Goal: Information Seeking & Learning: Learn about a topic

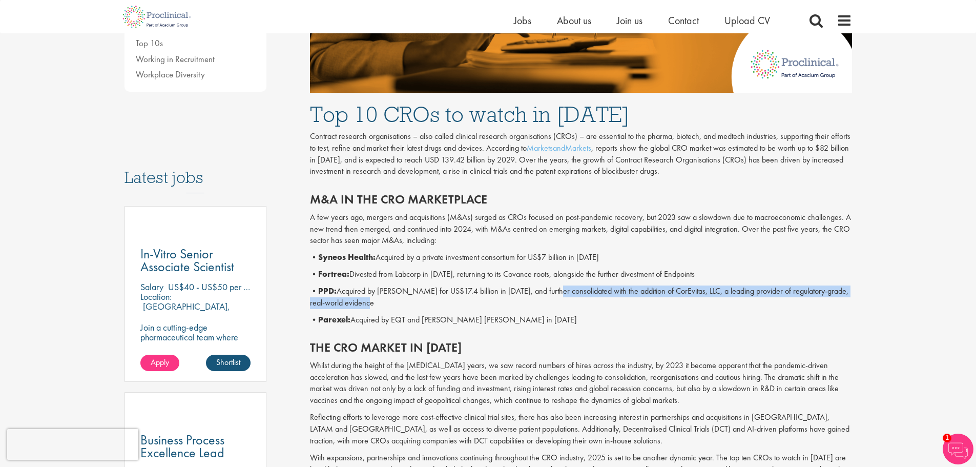
drag, startPoint x: 549, startPoint y: 289, endPoint x: 743, endPoint y: 299, distance: 194.0
click at [743, 299] on p "• PPD: Acquired by [PERSON_NAME] for US$17.4 billion in [DATE], and further con…" at bounding box center [581, 297] width 542 height 24
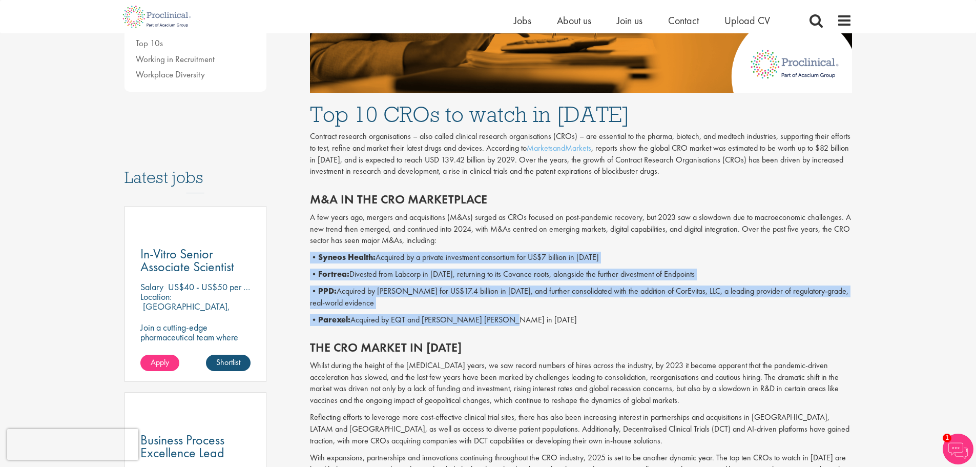
drag, startPoint x: 509, startPoint y: 316, endPoint x: 305, endPoint y: 248, distance: 214.9
click at [499, 298] on p "• PPD: Acquired by [PERSON_NAME] for US$17.4 billion in [DATE], and further con…" at bounding box center [581, 297] width 542 height 24
drag, startPoint x: 510, startPoint y: 319, endPoint x: 312, endPoint y: 261, distance: 206.1
click at [312, 261] on div "M&A in the CRO marketplace A few years ago, mergers and acquisitions (M&As) sur…" at bounding box center [581, 256] width 558 height 148
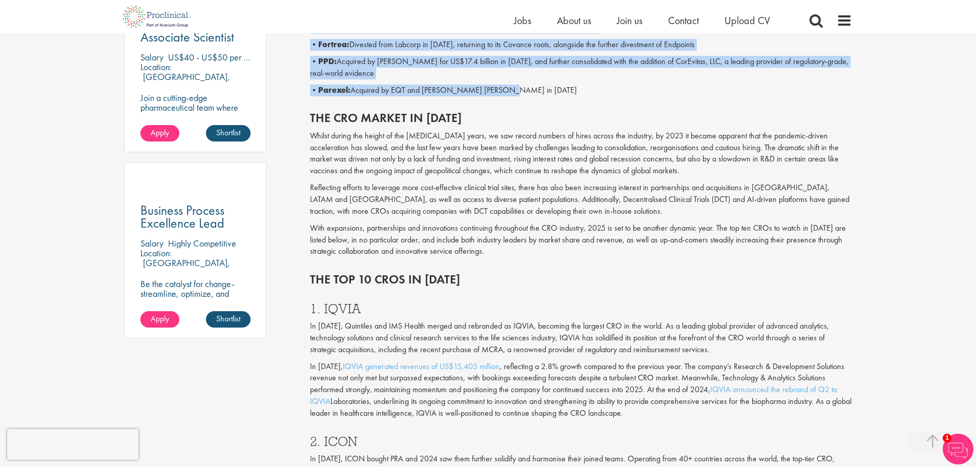
scroll to position [666, 0]
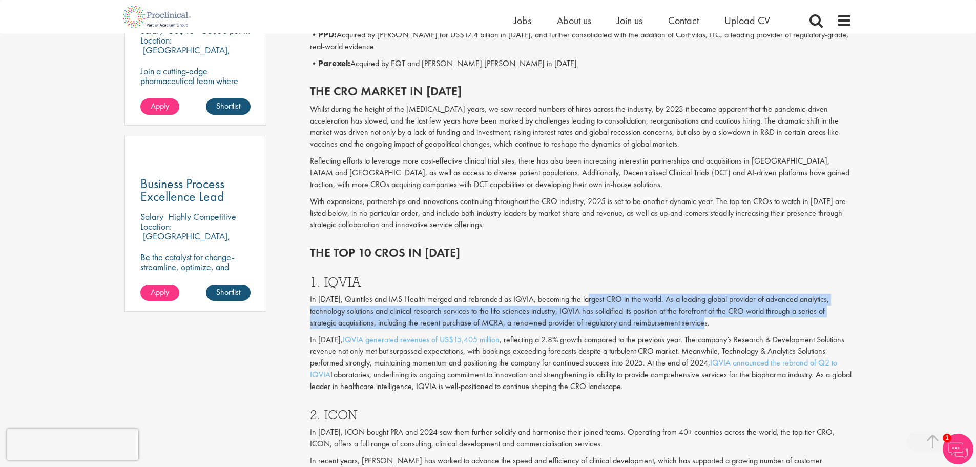
drag, startPoint x: 589, startPoint y: 298, endPoint x: 745, endPoint y: 320, distance: 156.9
click at [745, 320] on p "In [DATE], Quintiles and IMS Health merged and rebranded as IQVIA, becoming the…" at bounding box center [581, 311] width 542 height 35
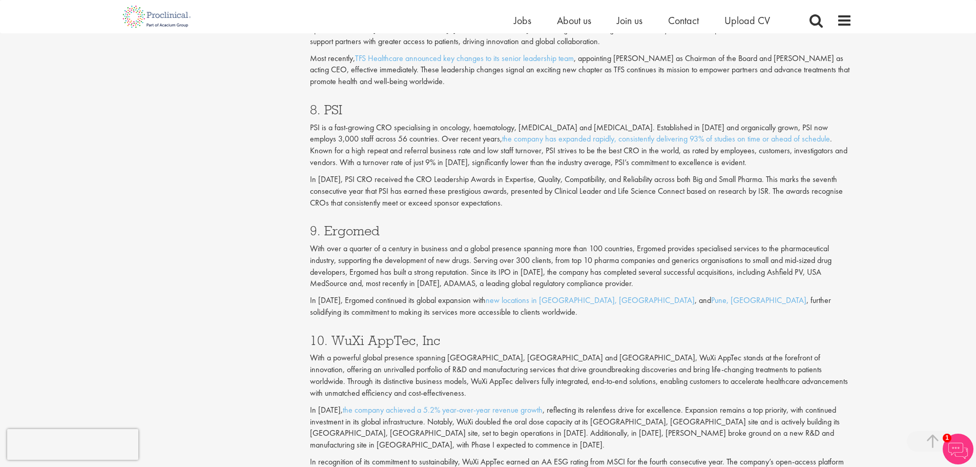
scroll to position [2101, 0]
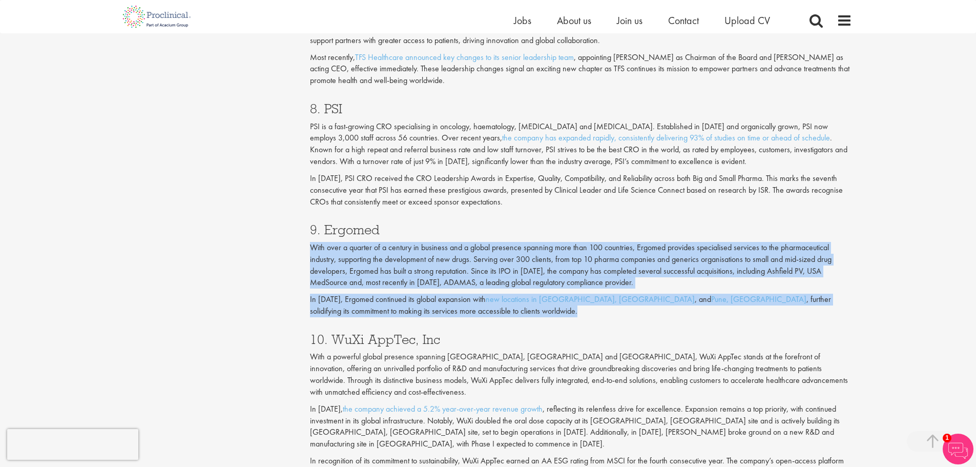
drag, startPoint x: 312, startPoint y: 249, endPoint x: 553, endPoint y: 311, distance: 249.2
click at [553, 311] on div "9. Ergomed With over a quarter of a century in business and a global presence s…" at bounding box center [581, 267] width 558 height 109
click at [677, 239] on div "9. Ergomed With over a quarter of a century in business and a global presence s…" at bounding box center [581, 267] width 558 height 109
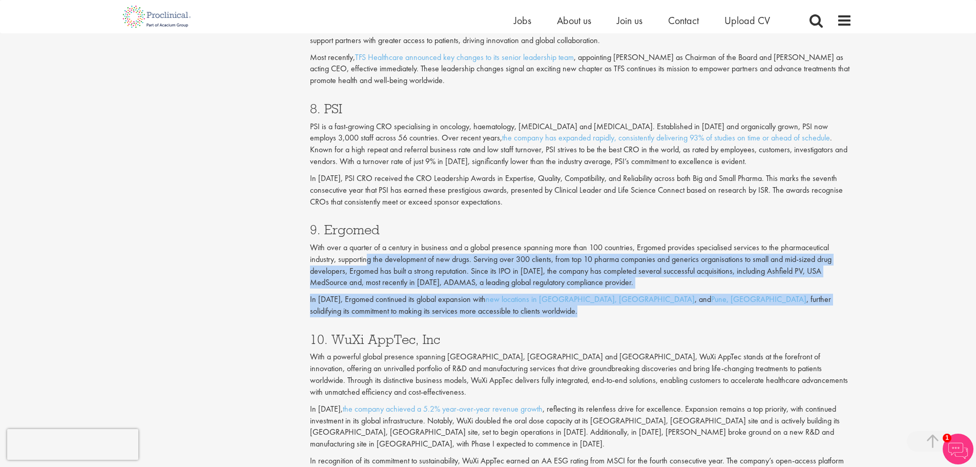
drag, startPoint x: 367, startPoint y: 261, endPoint x: 453, endPoint y: 312, distance: 99.9
click at [453, 312] on div "9. Ergomed With over a quarter of a century in business and a global presence s…" at bounding box center [581, 267] width 558 height 109
click at [453, 312] on p "In [DATE], Ergomed continued its global expansion with new locations in [GEOGRA…" at bounding box center [581, 306] width 542 height 24
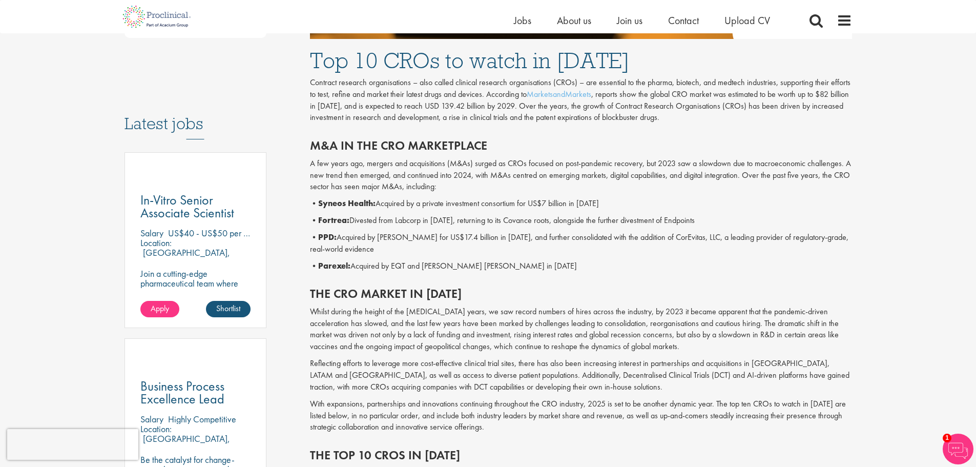
scroll to position [0, 0]
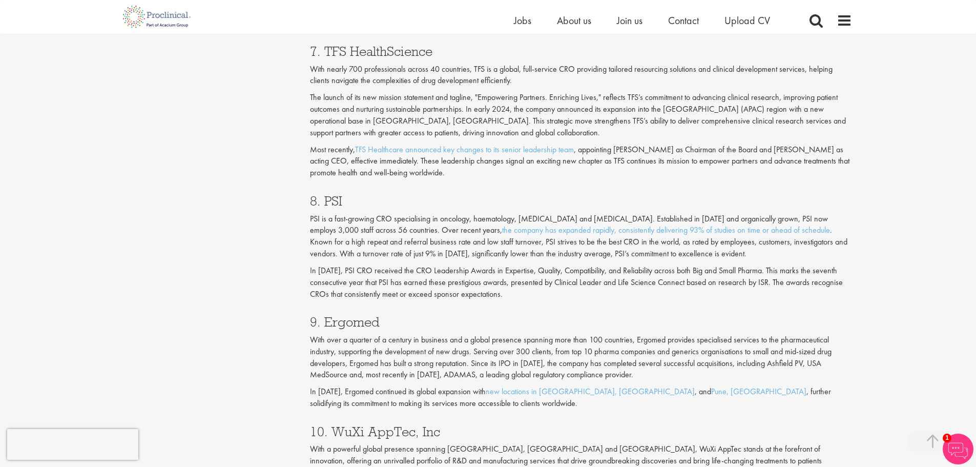
scroll to position [2153, 0]
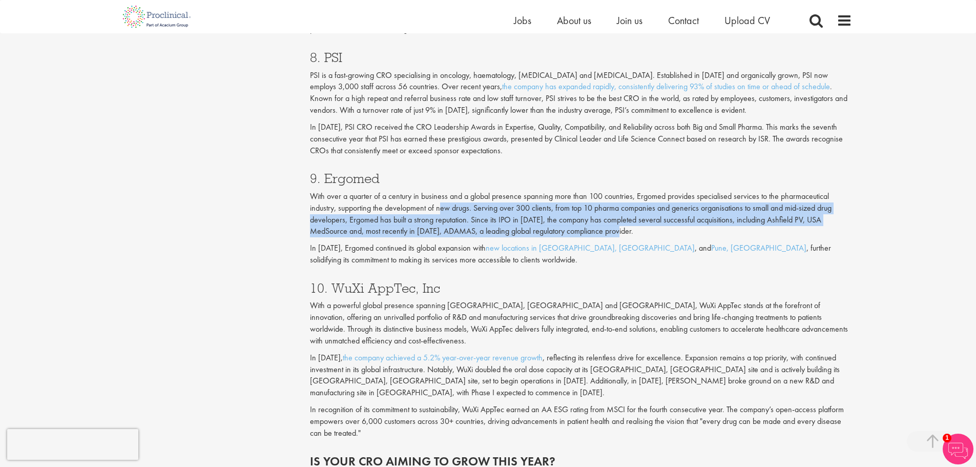
drag, startPoint x: 441, startPoint y: 211, endPoint x: 629, endPoint y: 232, distance: 189.3
click at [629, 232] on p "With over a quarter of a century in business and a global presence spanning mor…" at bounding box center [581, 214] width 542 height 47
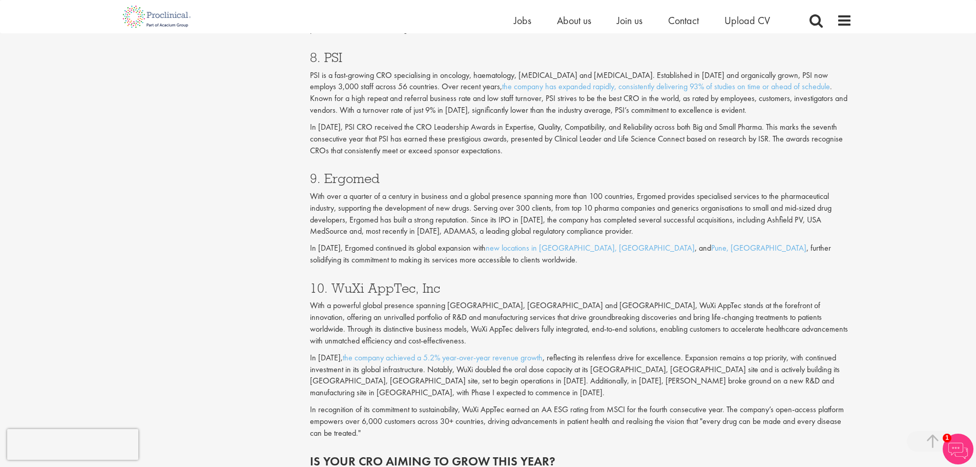
click at [619, 280] on div "10. WuXi AppTec, Inc With a powerful global presence spanning [GEOGRAPHIC_DATA]…" at bounding box center [581, 357] width 558 height 173
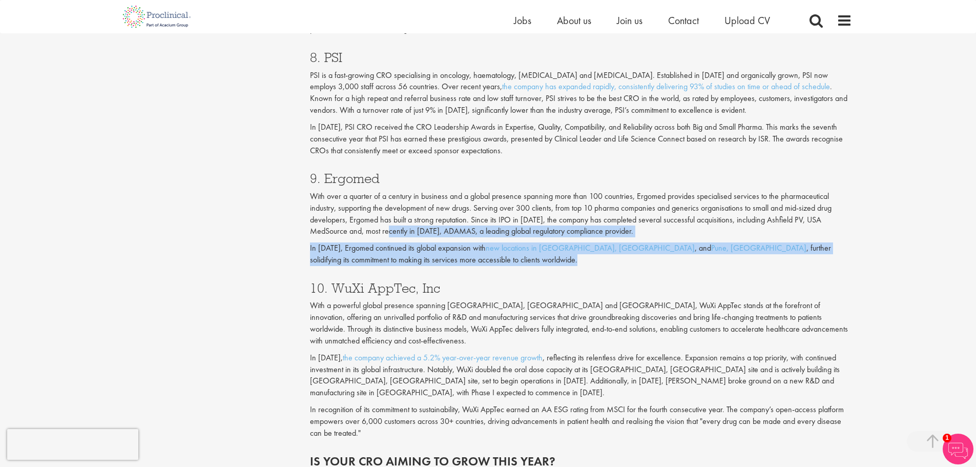
drag, startPoint x: 396, startPoint y: 230, endPoint x: 694, endPoint y: 260, distance: 299.9
click at [694, 260] on div "9. Ergomed With over a quarter of a century in business and a global presence s…" at bounding box center [581, 215] width 558 height 109
click at [694, 260] on p "In [DATE], Ergomed continued its global expansion with new locations in [GEOGRA…" at bounding box center [581, 254] width 542 height 24
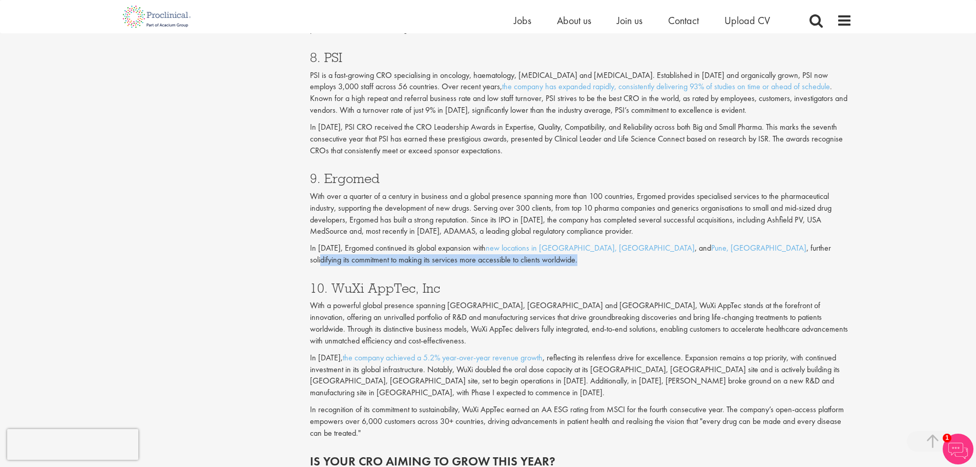
drag, startPoint x: 670, startPoint y: 247, endPoint x: 690, endPoint y: 264, distance: 26.5
click at [690, 264] on p "In [DATE], Ergomed continued its global expansion with new locations in [GEOGRA…" at bounding box center [581, 254] width 542 height 24
